Goal: Task Accomplishment & Management: Use online tool/utility

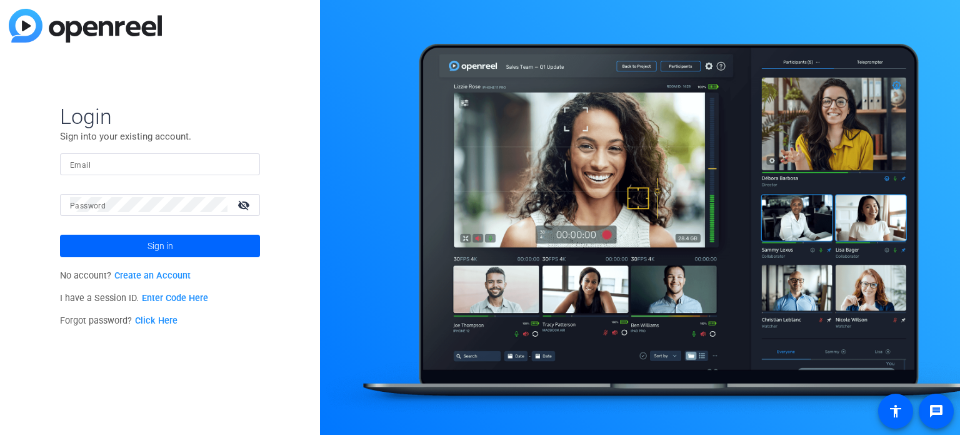
type input "[EMAIL_ADDRESS][DOMAIN_NAME]"
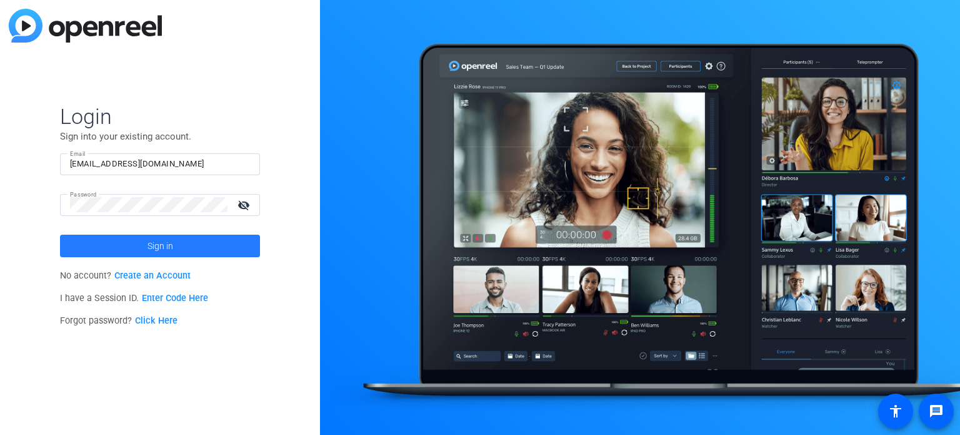
click at [161, 249] on span "Sign in" at bounding box center [161, 245] width 26 height 31
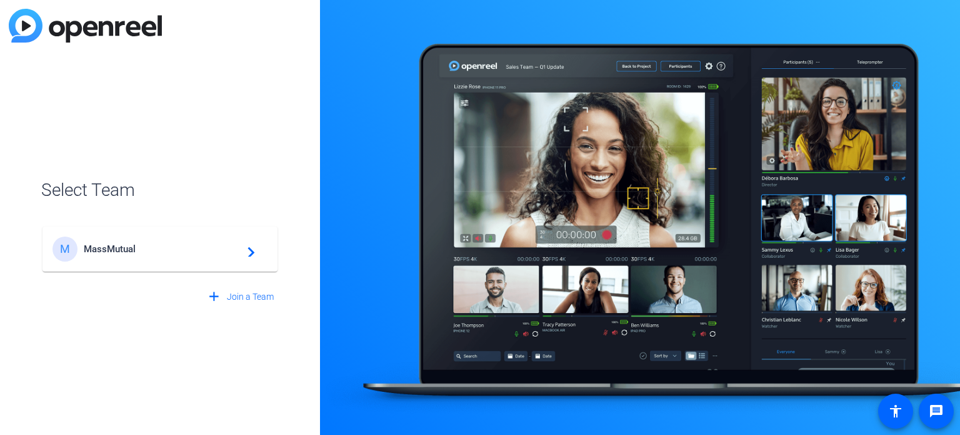
click at [133, 252] on span "MassMutual" at bounding box center [162, 248] width 156 height 11
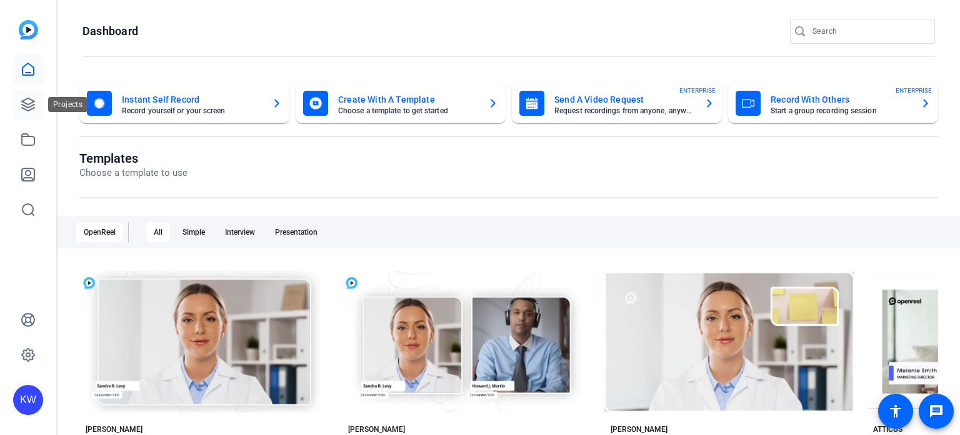
click at [27, 107] on icon at bounding box center [28, 104] width 13 height 13
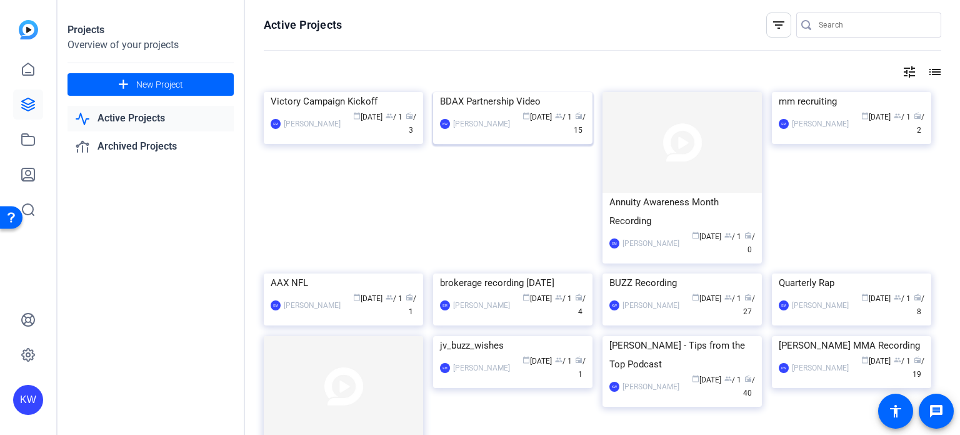
click at [495, 111] on div "BDAX Partnership Video" at bounding box center [513, 101] width 146 height 19
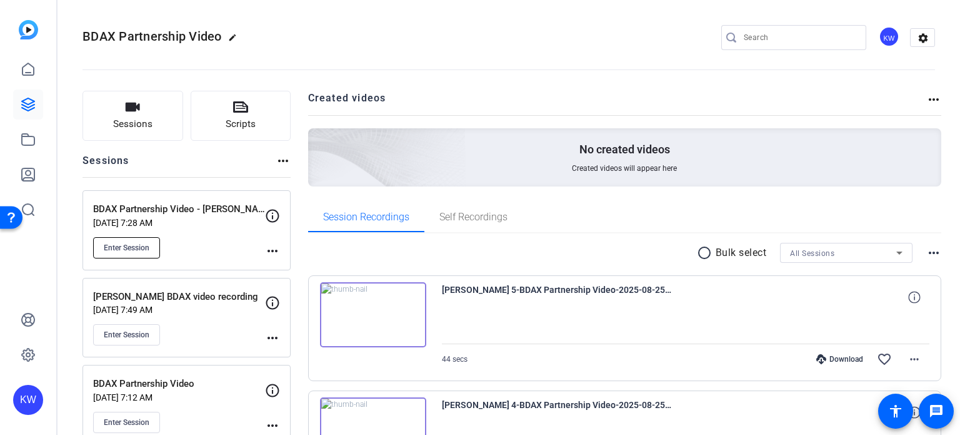
click at [128, 247] on span "Enter Session" at bounding box center [127, 248] width 46 height 10
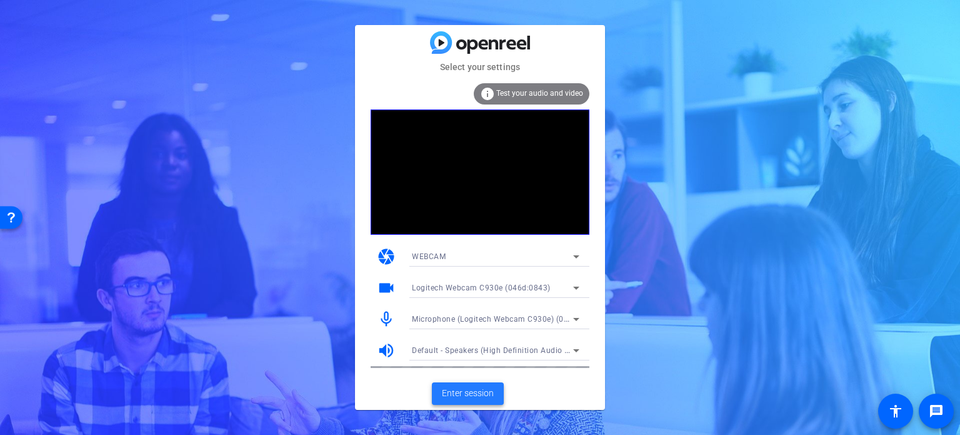
click at [485, 392] on span "Enter session" at bounding box center [468, 392] width 52 height 13
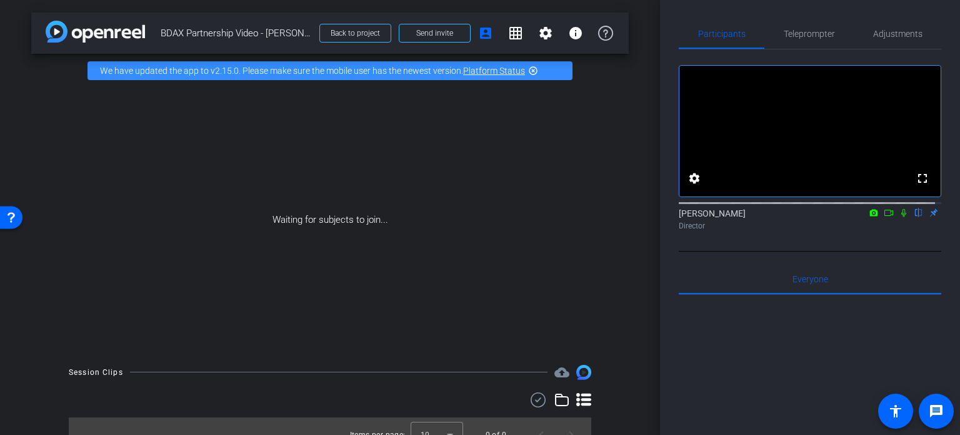
click at [869, 217] on icon at bounding box center [874, 212] width 10 height 9
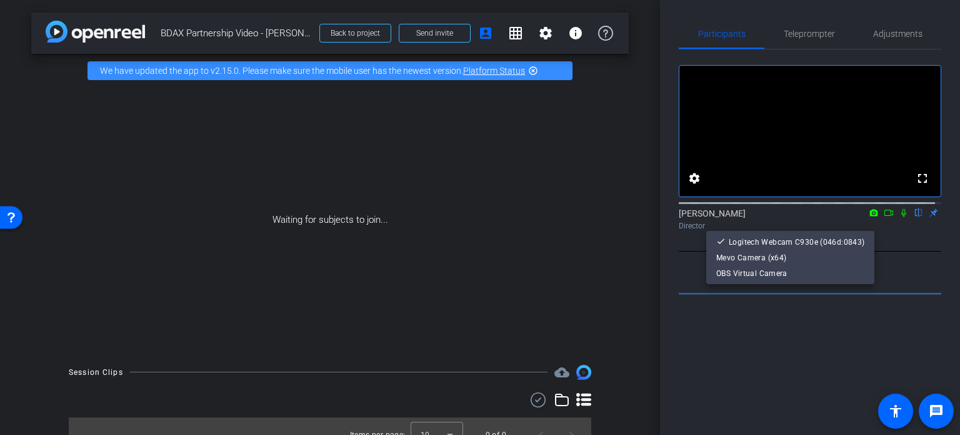
click at [880, 225] on div at bounding box center [480, 217] width 960 height 435
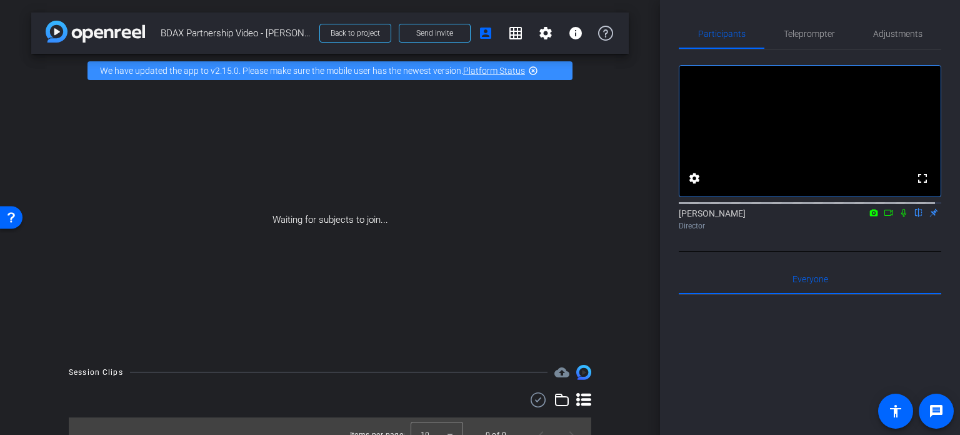
click at [884, 217] on icon at bounding box center [889, 212] width 10 height 9
click at [914, 217] on icon at bounding box center [919, 212] width 10 height 9
click at [423, 36] on span "Send invite" at bounding box center [434, 33] width 37 height 10
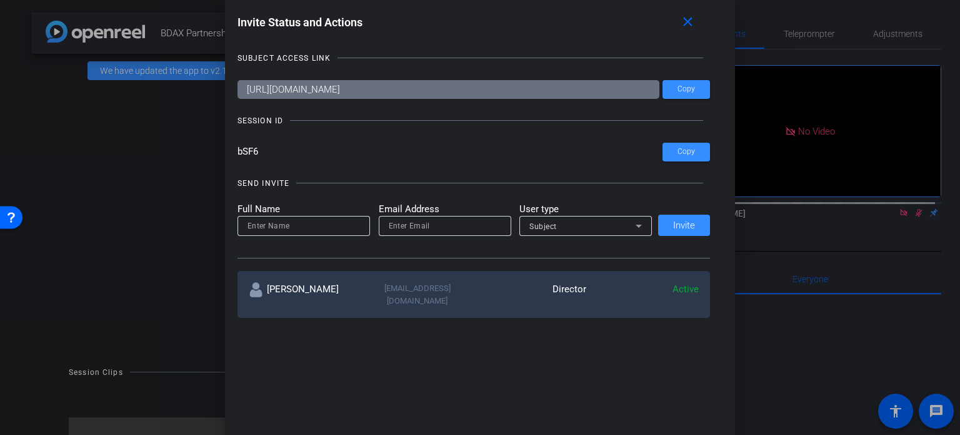
click at [315, 232] on input at bounding box center [304, 225] width 113 height 15
type input "[PERSON_NAME]"
click at [424, 228] on input "email" at bounding box center [445, 225] width 113 height 15
type input "[EMAIL_ADDRESS][DOMAIN_NAME]"
click at [636, 225] on icon at bounding box center [639, 225] width 6 height 3
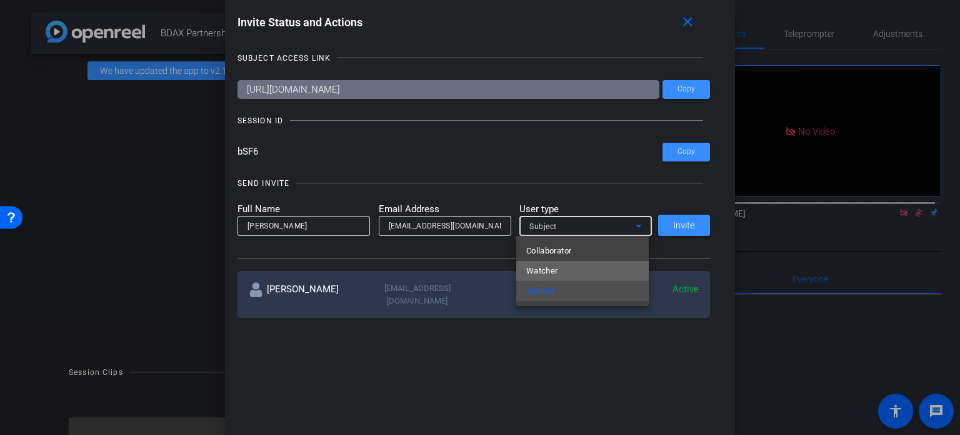
click at [619, 263] on mat-option "Watcher" at bounding box center [582, 271] width 133 height 20
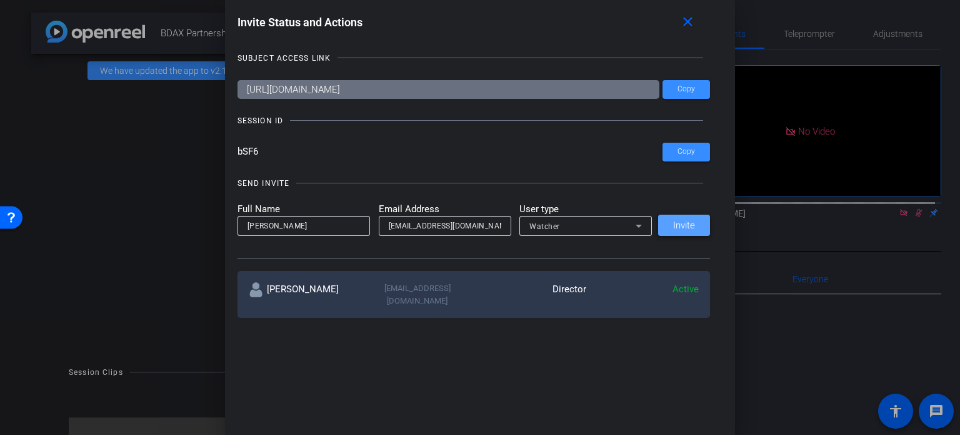
click at [683, 228] on span "Invite" at bounding box center [684, 225] width 22 height 9
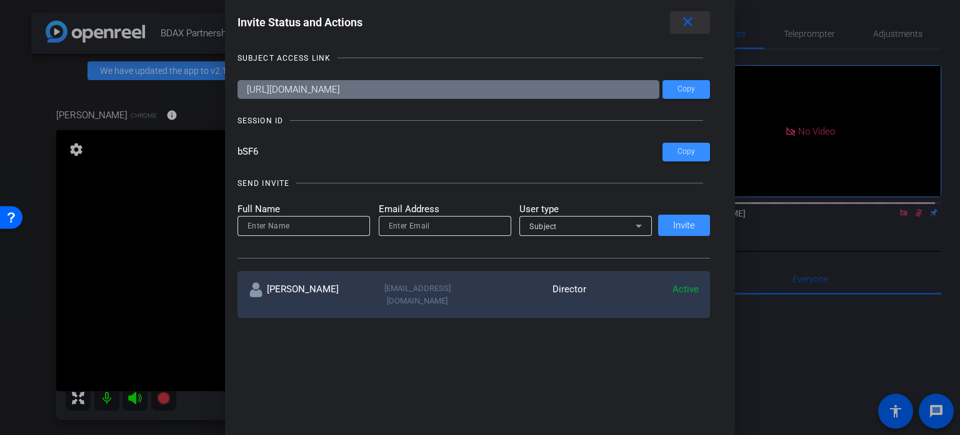
click at [688, 18] on mat-icon "close" at bounding box center [688, 22] width 16 height 16
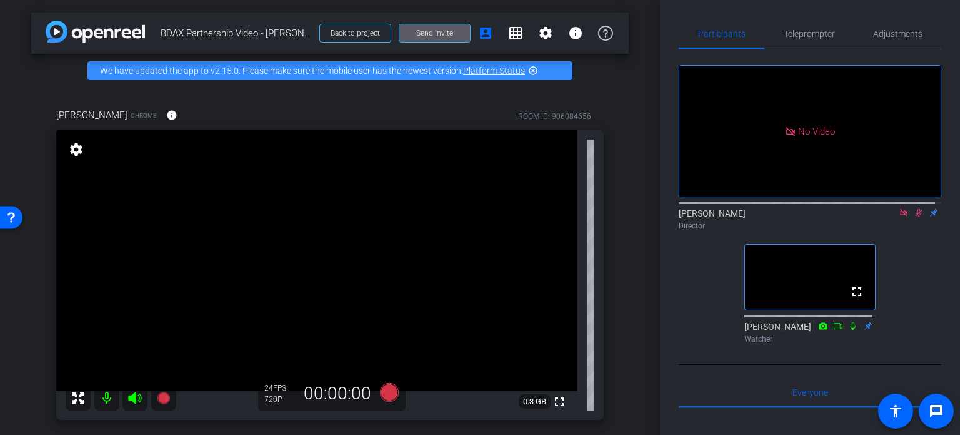
click at [912, 218] on mat-icon at bounding box center [919, 212] width 15 height 11
click at [900, 216] on icon at bounding box center [903, 212] width 7 height 7
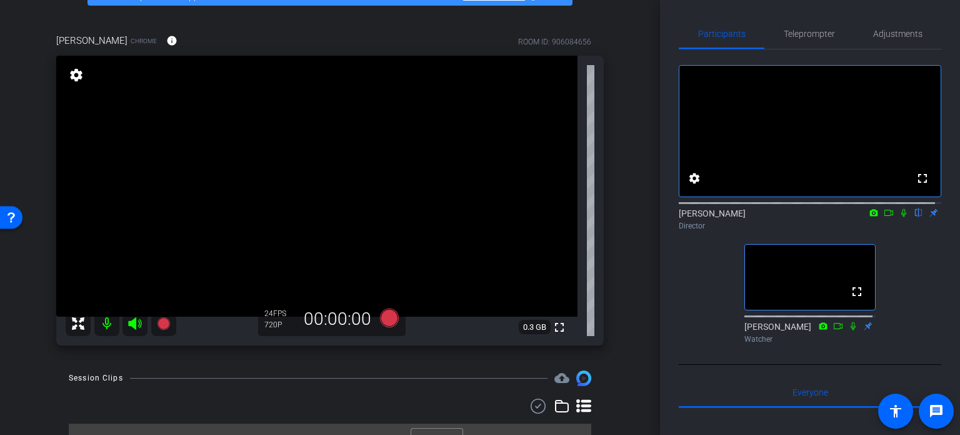
scroll to position [73, 0]
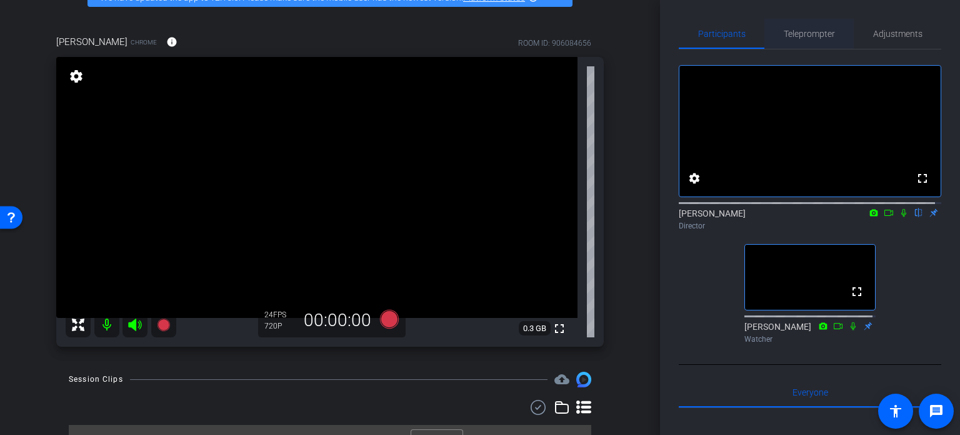
click at [815, 32] on span "Teleprompter" at bounding box center [809, 33] width 51 height 9
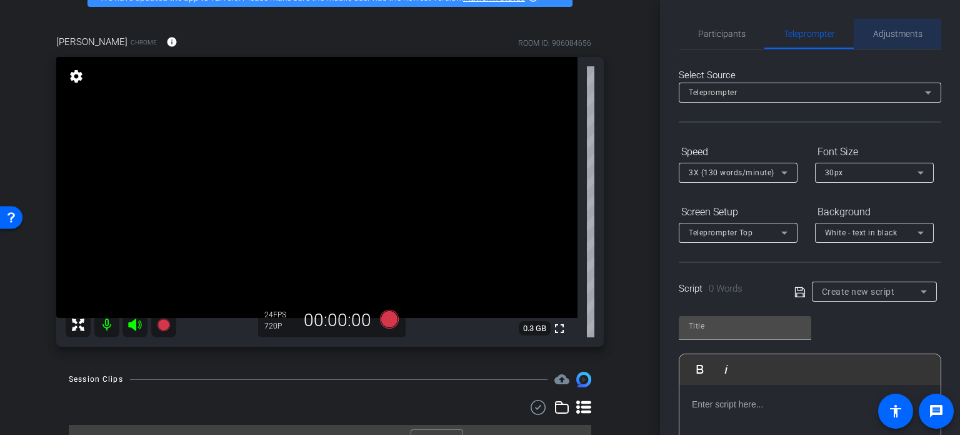
click at [898, 38] on span "Adjustments" at bounding box center [897, 33] width 49 height 9
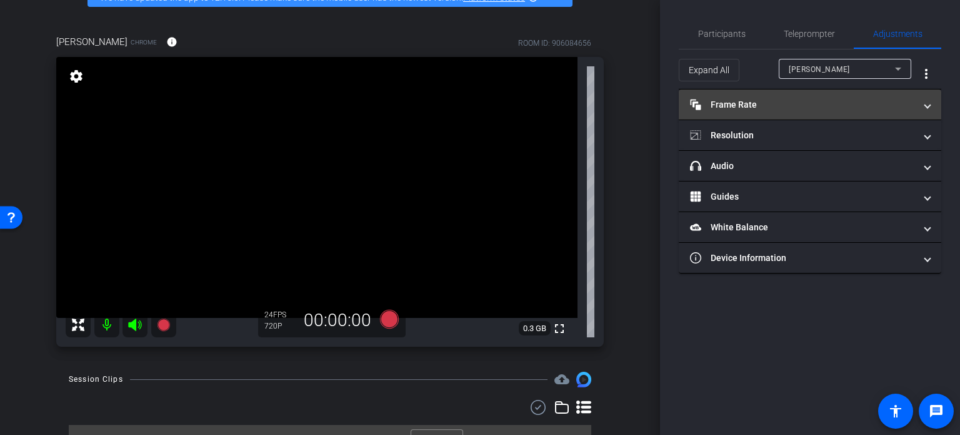
click at [904, 102] on mat-panel-title "Frame Rate Frame Rate" at bounding box center [802, 104] width 225 height 13
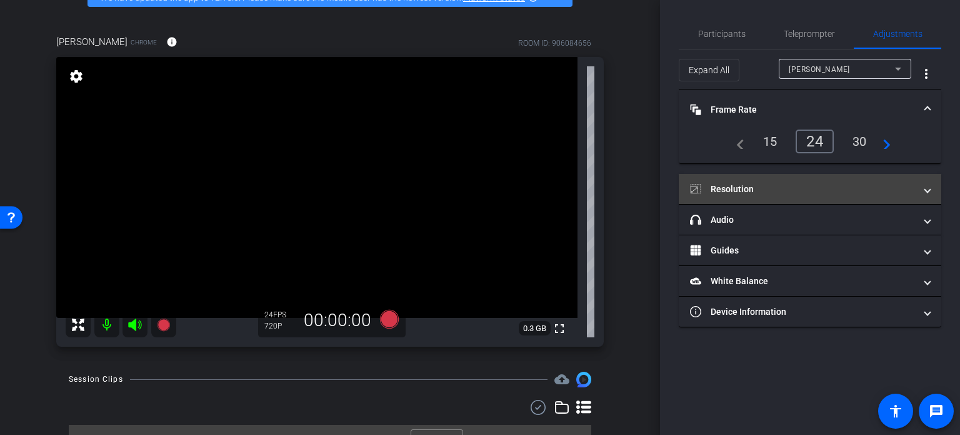
click at [893, 194] on mat-panel-title "Resolution" at bounding box center [802, 189] width 225 height 13
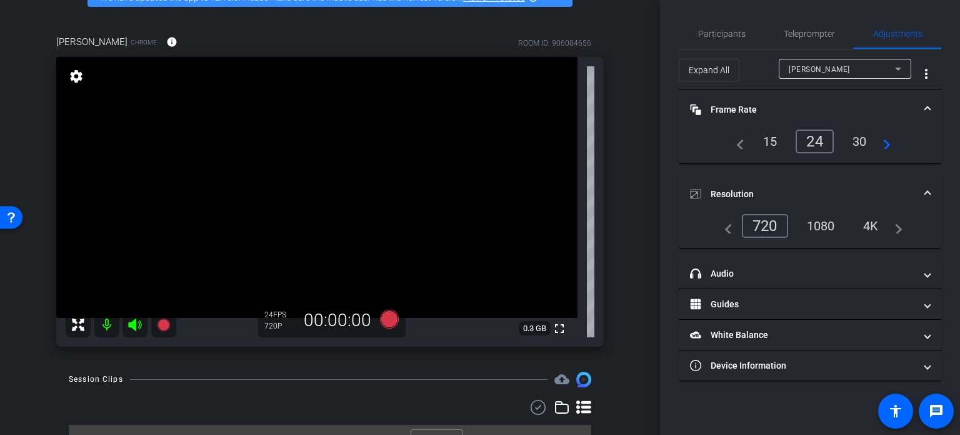
click at [825, 223] on div "1080" at bounding box center [821, 225] width 47 height 21
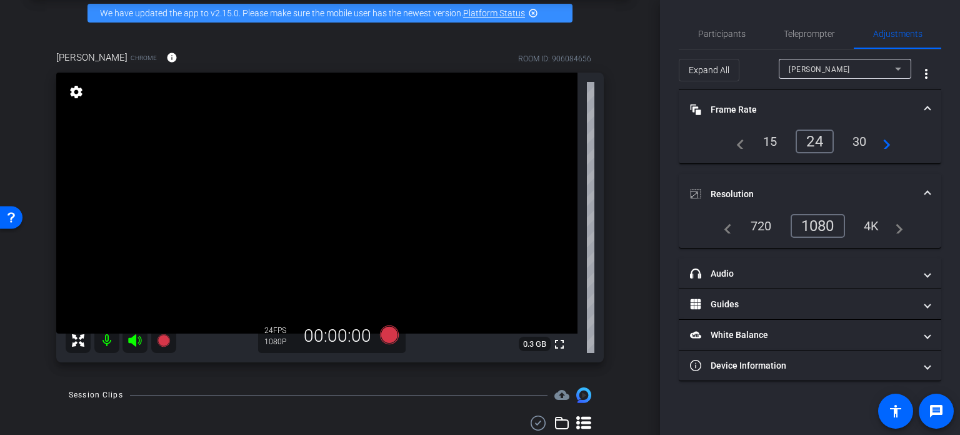
scroll to position [59, 0]
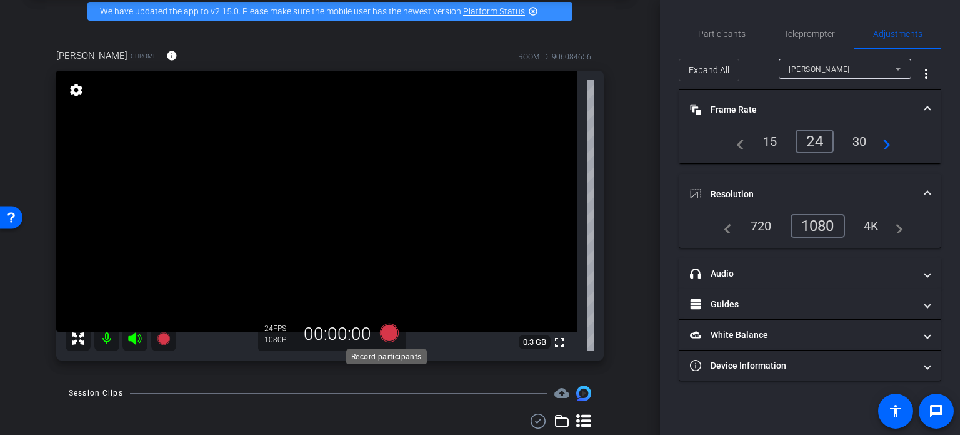
click at [386, 332] on icon at bounding box center [389, 332] width 19 height 19
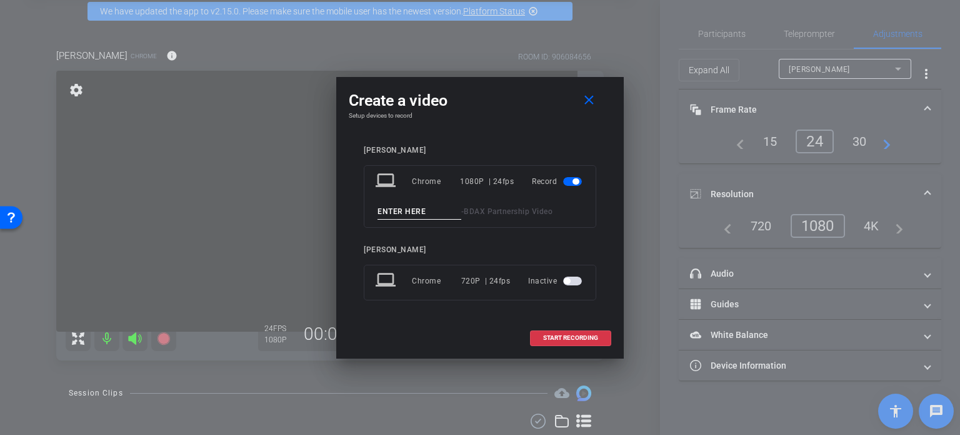
click at [398, 210] on input at bounding box center [420, 212] width 84 height 16
type input "Mark Test"
click at [558, 339] on span "START RECORDING" at bounding box center [570, 337] width 55 height 6
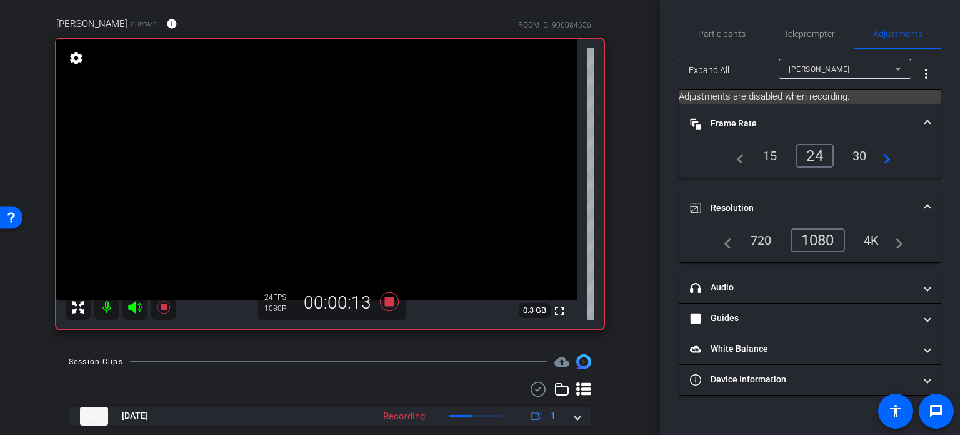
scroll to position [125, 0]
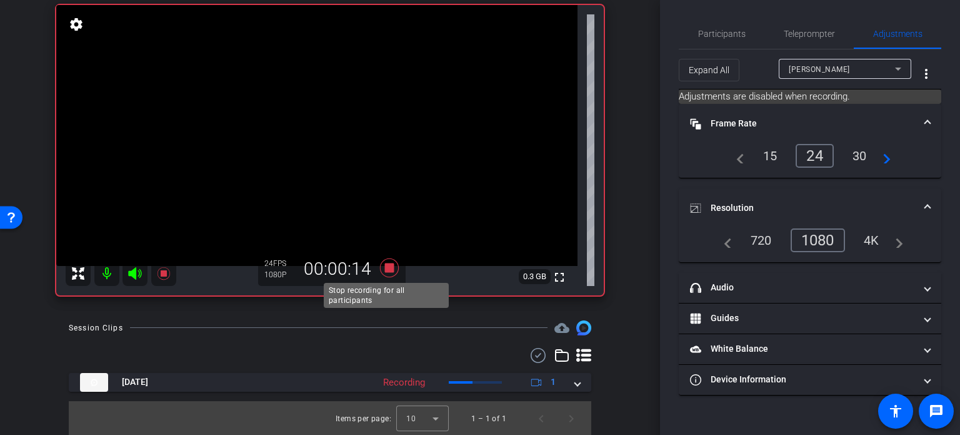
click at [381, 264] on icon at bounding box center [389, 267] width 30 height 23
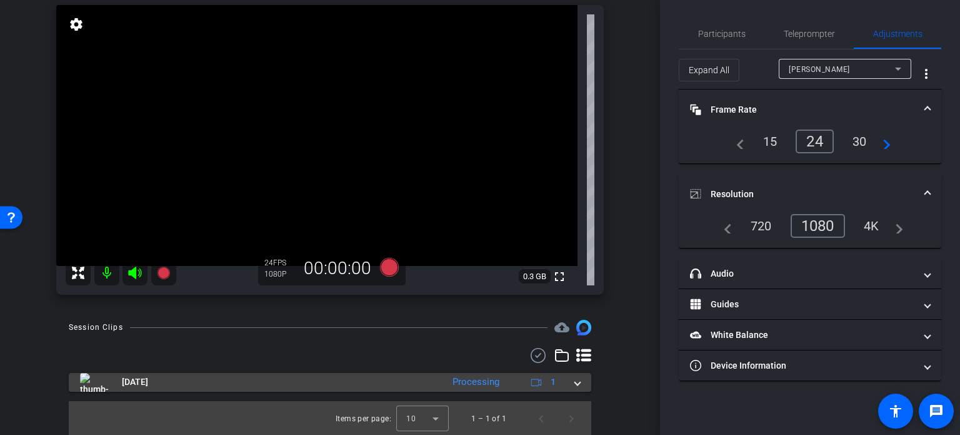
click at [575, 385] on span at bounding box center [577, 381] width 5 height 13
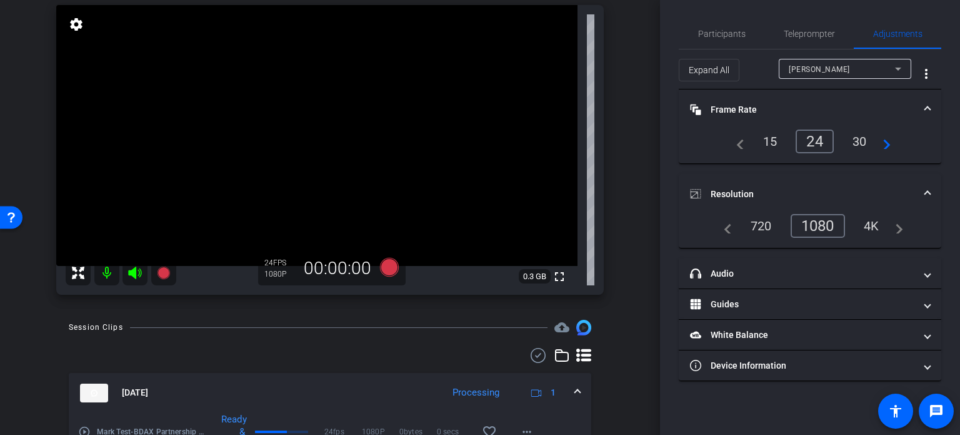
scroll to position [190, 0]
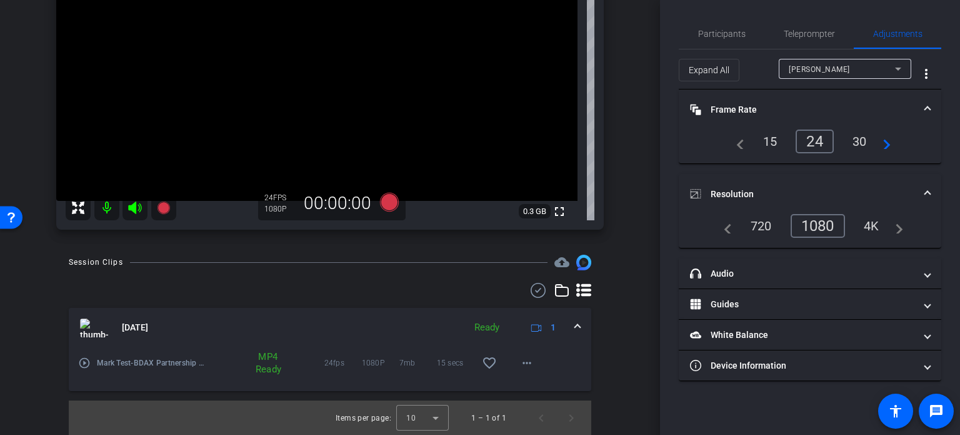
click at [83, 367] on mat-icon "play_circle_outline" at bounding box center [84, 362] width 13 height 13
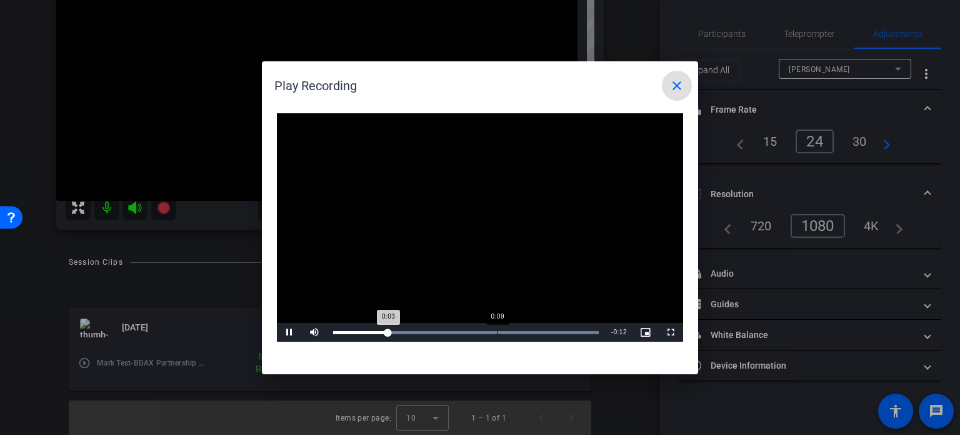
click at [496, 331] on div "Loaded : 100.00% 0:09 0:03" at bounding box center [466, 332] width 266 height 3
click at [680, 81] on mat-icon "close" at bounding box center [677, 85] width 15 height 15
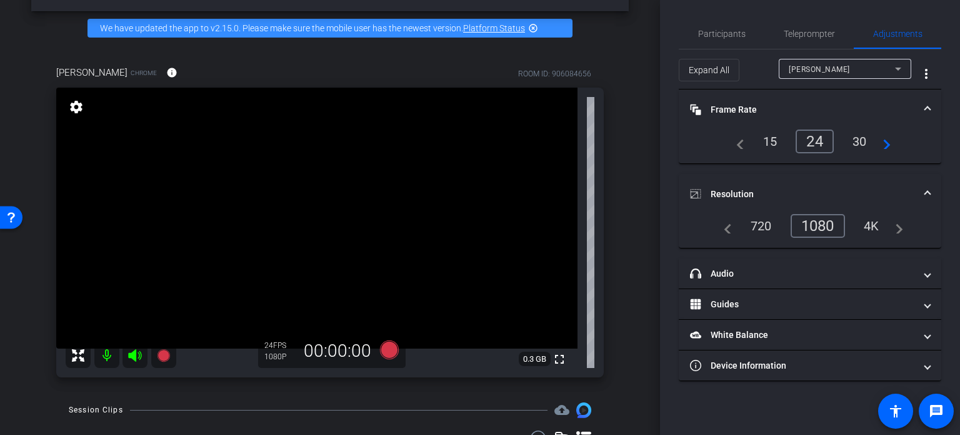
scroll to position [42, 0]
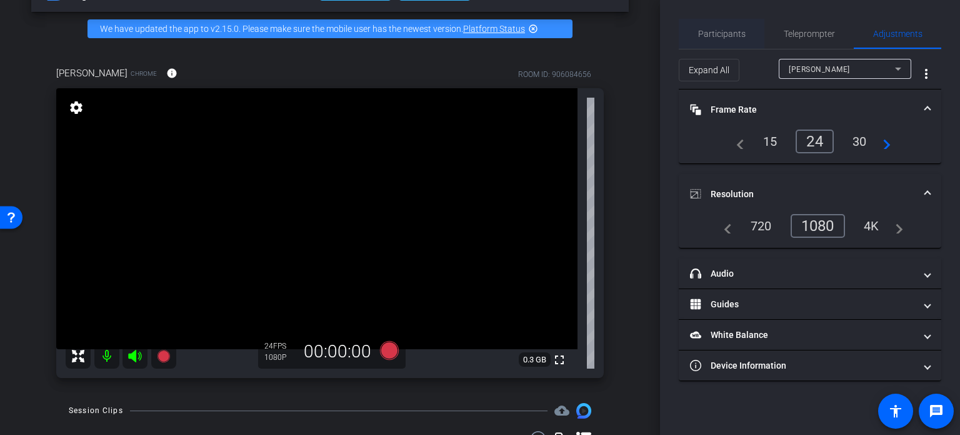
click at [720, 39] on span "Participants" at bounding box center [722, 34] width 48 height 30
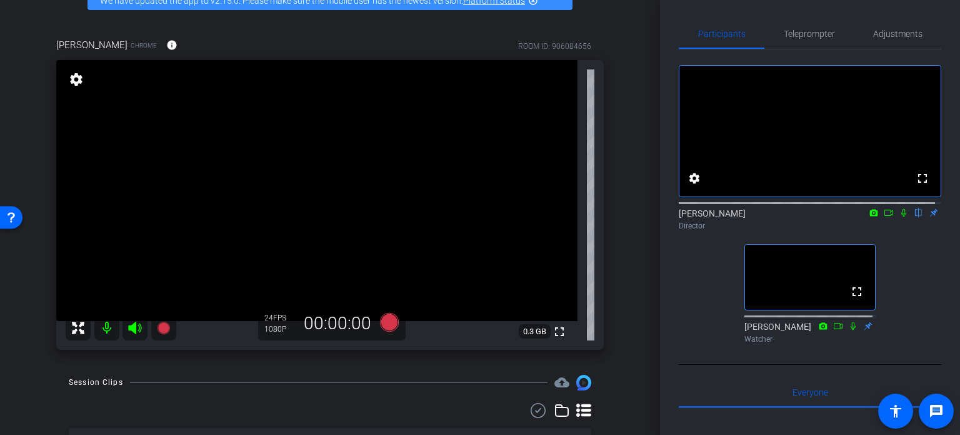
scroll to position [71, 0]
click at [390, 320] on icon at bounding box center [389, 320] width 19 height 19
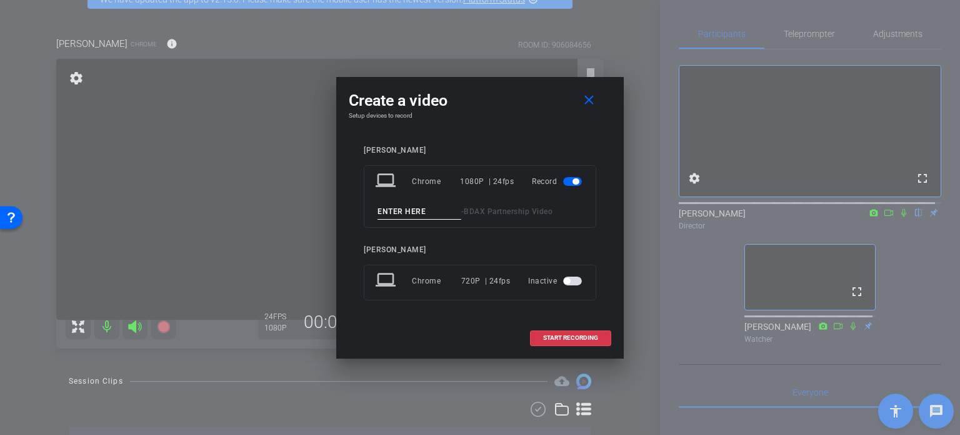
click at [398, 206] on input at bounding box center [420, 212] width 84 height 16
type input "Mark 1"
click at [575, 343] on span at bounding box center [571, 338] width 80 height 30
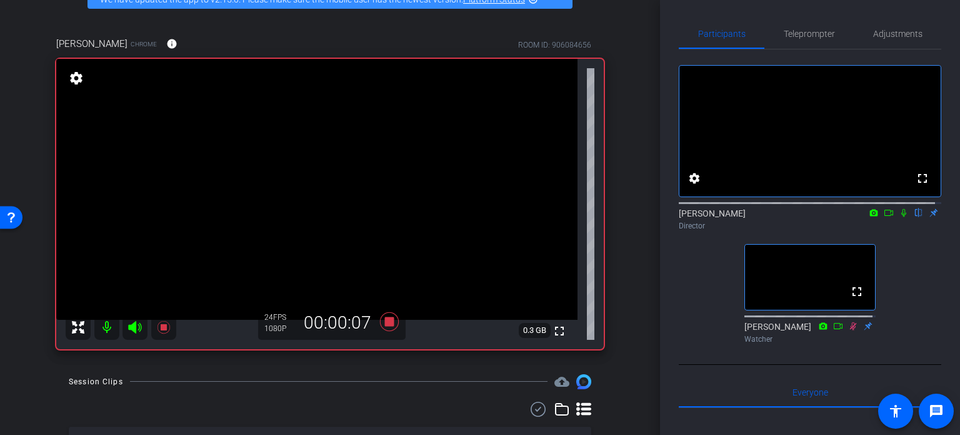
click at [902, 217] on icon at bounding box center [904, 213] width 5 height 8
click at [383, 316] on icon at bounding box center [389, 321] width 19 height 19
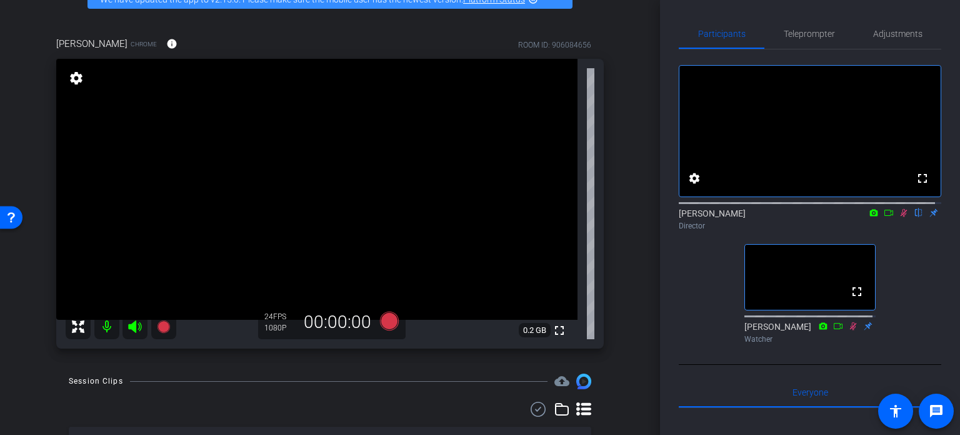
click at [899, 217] on icon at bounding box center [904, 212] width 10 height 9
click at [388, 322] on icon at bounding box center [389, 320] width 19 height 19
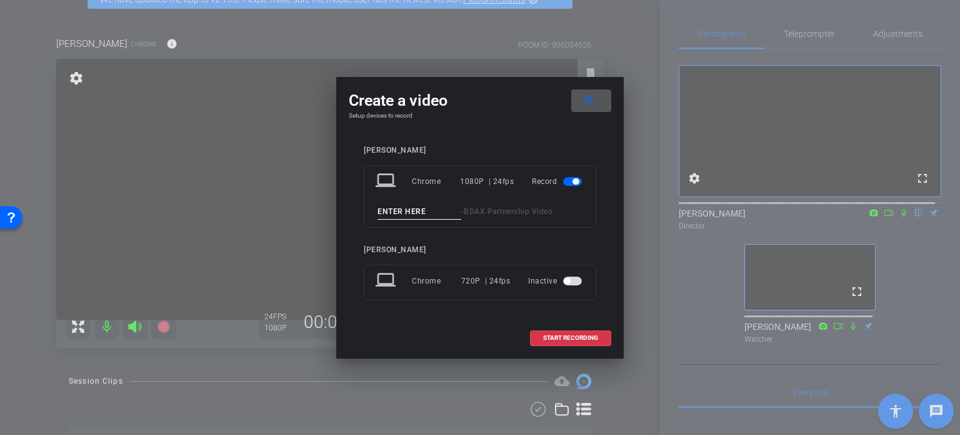
click at [404, 207] on input at bounding box center [420, 212] width 84 height 16
type input "Mark 2"
click at [588, 339] on span "START RECORDING" at bounding box center [570, 337] width 55 height 6
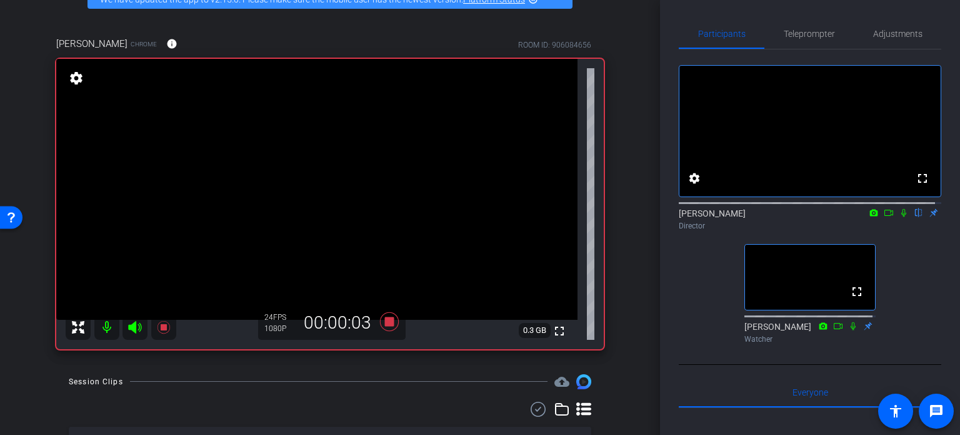
click at [902, 217] on icon at bounding box center [904, 213] width 5 height 8
click at [901, 217] on icon at bounding box center [904, 213] width 7 height 8
click at [899, 217] on icon at bounding box center [904, 212] width 10 height 9
click at [383, 323] on icon at bounding box center [389, 321] width 19 height 19
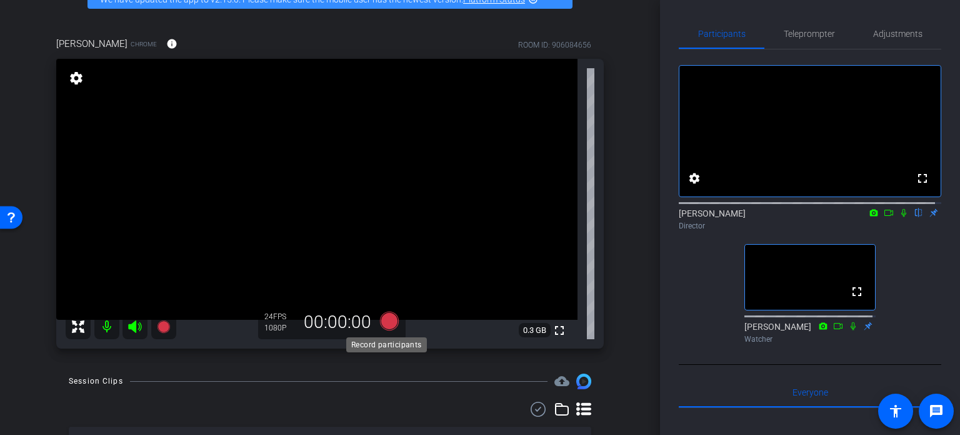
click at [383, 319] on icon at bounding box center [389, 320] width 19 height 19
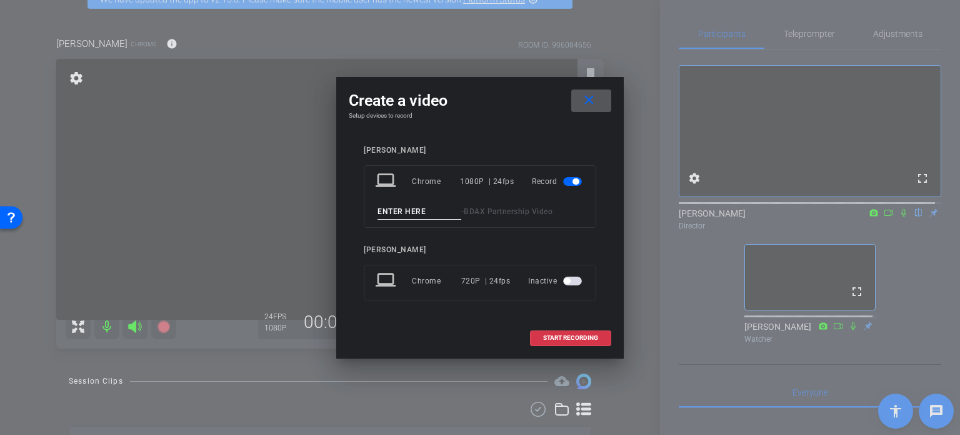
click at [402, 218] on input at bounding box center [420, 212] width 84 height 16
type input "Masrk 4"
click at [569, 335] on span "START RECORDING" at bounding box center [570, 337] width 55 height 6
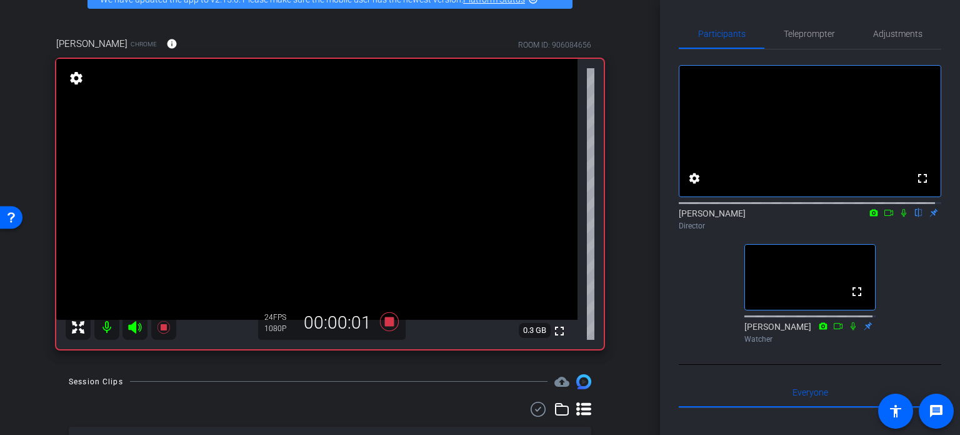
click at [902, 217] on icon at bounding box center [904, 213] width 5 height 8
click at [385, 323] on icon at bounding box center [389, 321] width 19 height 19
click at [901, 217] on icon at bounding box center [904, 213] width 7 height 8
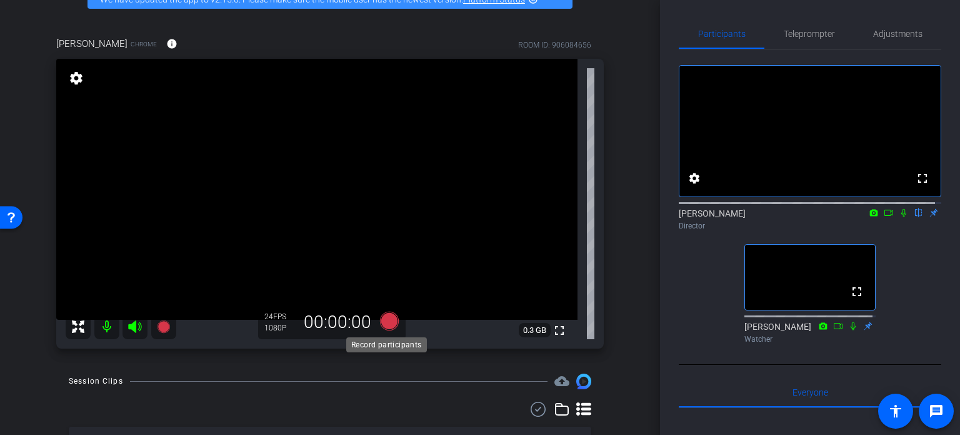
click at [386, 322] on icon at bounding box center [389, 320] width 19 height 19
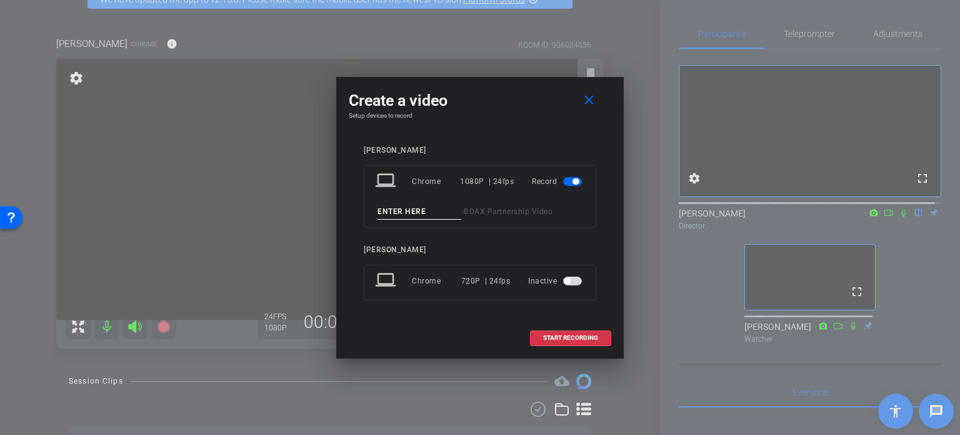
click at [416, 212] on input at bounding box center [420, 212] width 84 height 16
type input "Mark 5"
drag, startPoint x: 585, startPoint y: 338, endPoint x: 575, endPoint y: 336, distance: 9.6
click at [575, 336] on span "START RECORDING" at bounding box center [570, 337] width 55 height 6
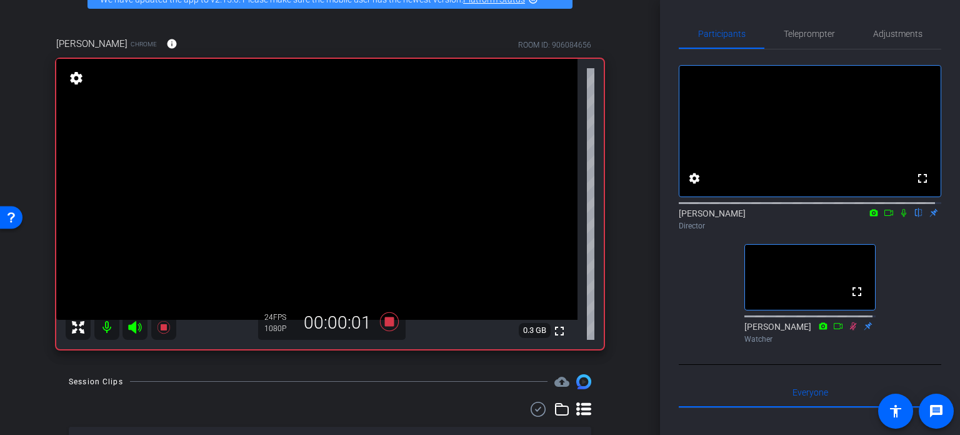
click at [899, 217] on icon at bounding box center [904, 212] width 10 height 9
drag, startPoint x: 898, startPoint y: 224, endPoint x: 908, endPoint y: 239, distance: 18.9
click at [908, 231] on div "Director" at bounding box center [810, 225] width 263 height 11
click at [901, 217] on icon at bounding box center [904, 213] width 7 height 8
click at [899, 217] on icon at bounding box center [904, 212] width 10 height 9
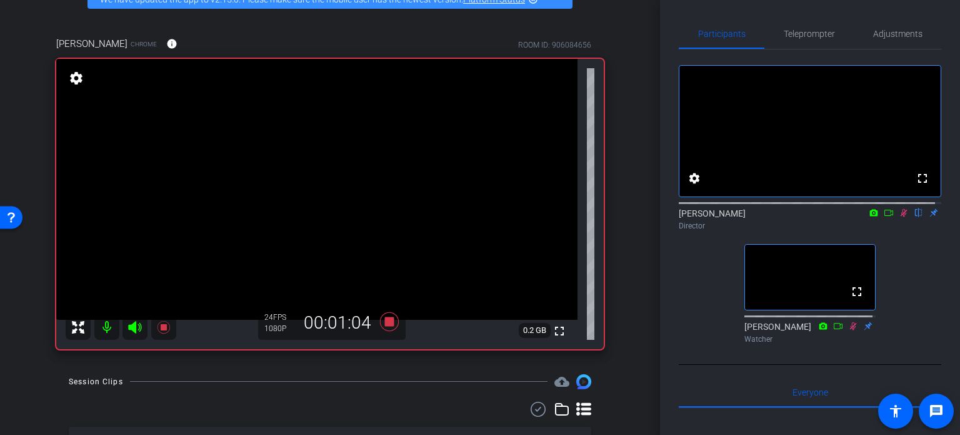
click at [901, 217] on icon at bounding box center [904, 213] width 7 height 8
click at [902, 217] on icon at bounding box center [904, 213] width 5 height 8
click at [393, 314] on icon at bounding box center [389, 321] width 19 height 19
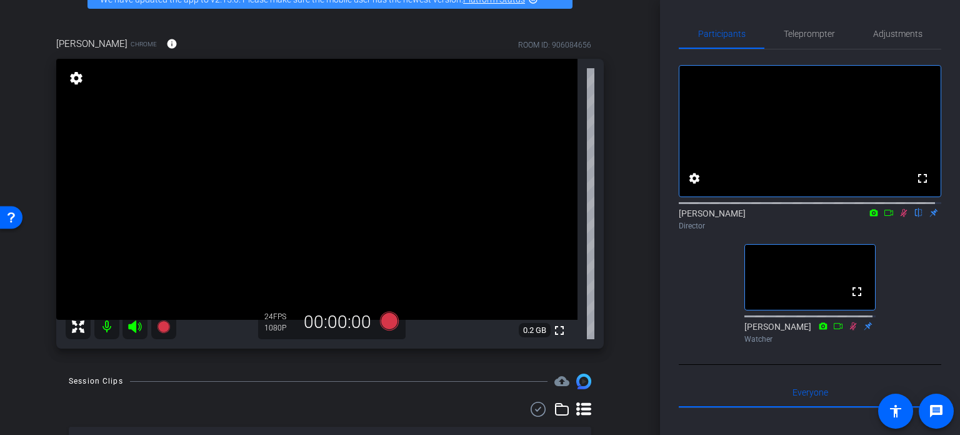
click at [900, 217] on icon at bounding box center [904, 212] width 10 height 9
click at [391, 318] on icon at bounding box center [389, 320] width 19 height 19
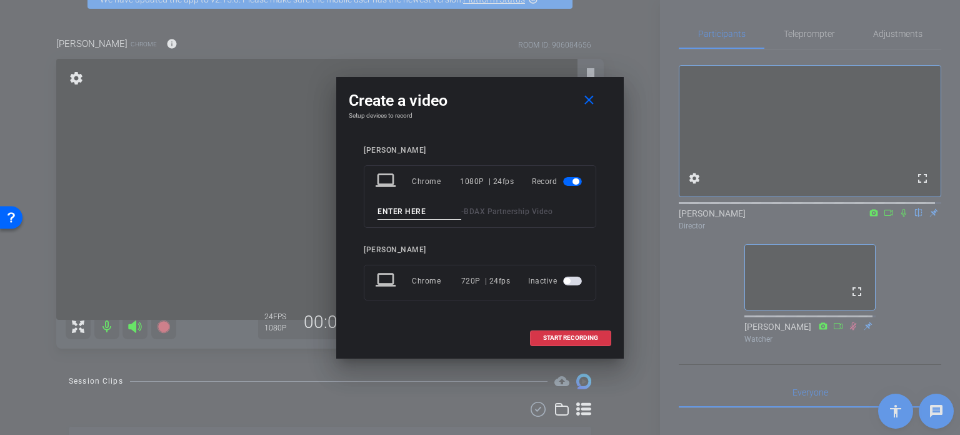
click at [416, 211] on input at bounding box center [420, 212] width 84 height 16
type input "Markm 6"
click at [554, 339] on span "START RECORDING" at bounding box center [570, 337] width 55 height 6
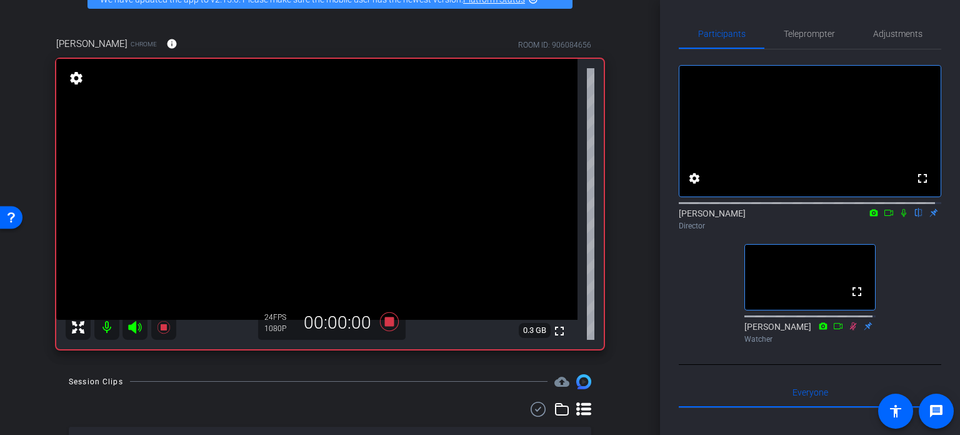
click at [902, 217] on icon at bounding box center [904, 213] width 5 height 8
click at [386, 323] on icon at bounding box center [389, 321] width 19 height 19
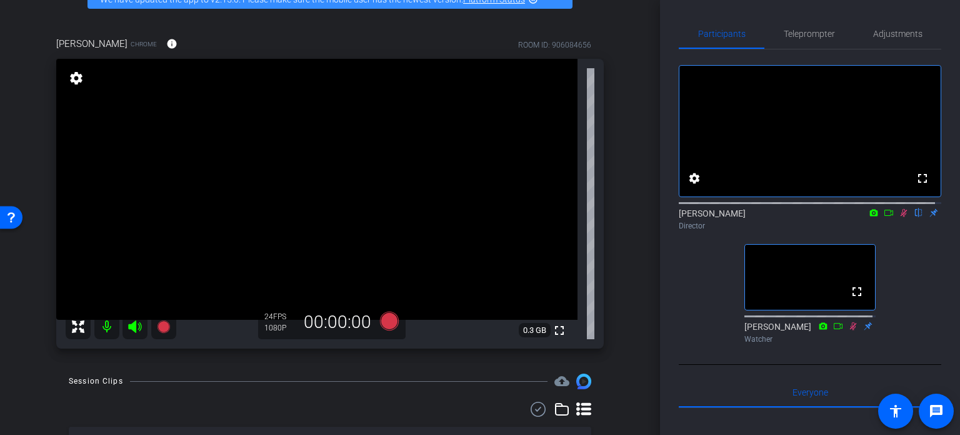
click at [899, 217] on icon at bounding box center [904, 212] width 10 height 9
click at [387, 320] on icon at bounding box center [389, 320] width 19 height 19
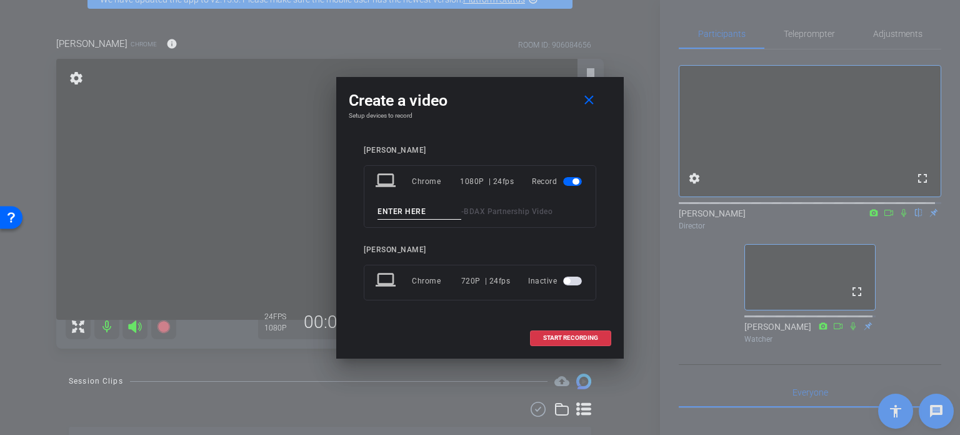
click at [393, 213] on input at bounding box center [420, 212] width 84 height 16
type input "Mark 7"
click at [590, 343] on span at bounding box center [571, 338] width 80 height 30
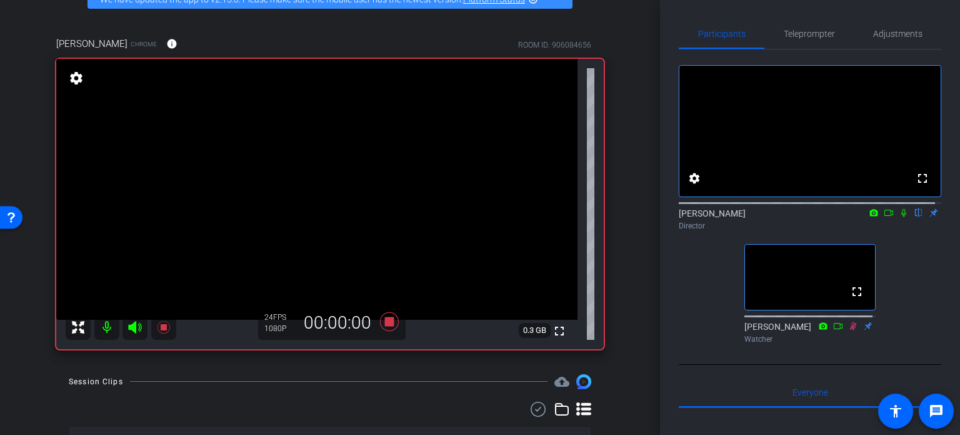
click at [902, 217] on icon at bounding box center [904, 213] width 5 height 8
click at [901, 217] on icon at bounding box center [904, 213] width 7 height 8
click at [390, 319] on icon at bounding box center [389, 321] width 19 height 19
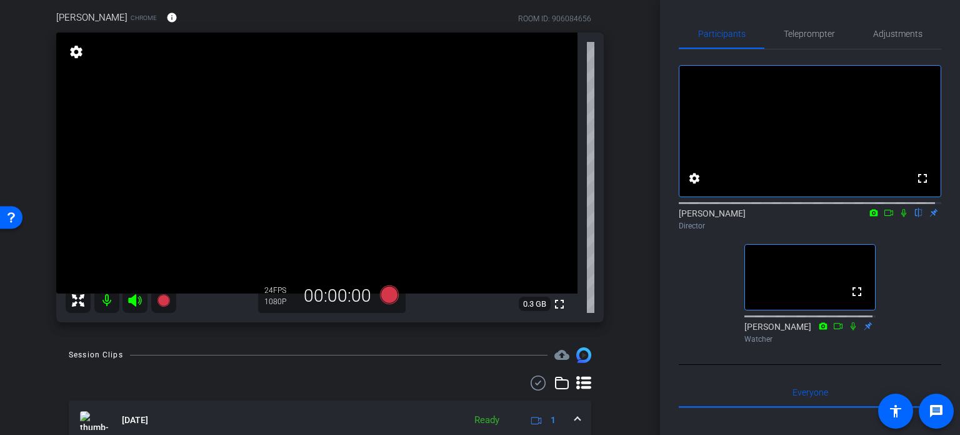
scroll to position [93, 0]
